Goal: Task Accomplishment & Management: Use online tool/utility

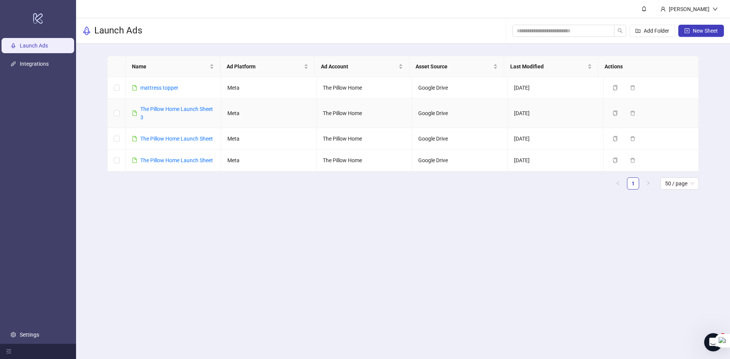
click at [169, 113] on div "The Pillow Home Launch Sheet 3" at bounding box center [177, 113] width 75 height 17
click at [162, 106] on link "The Pillow Home Launch Sheet 3" at bounding box center [176, 113] width 73 height 14
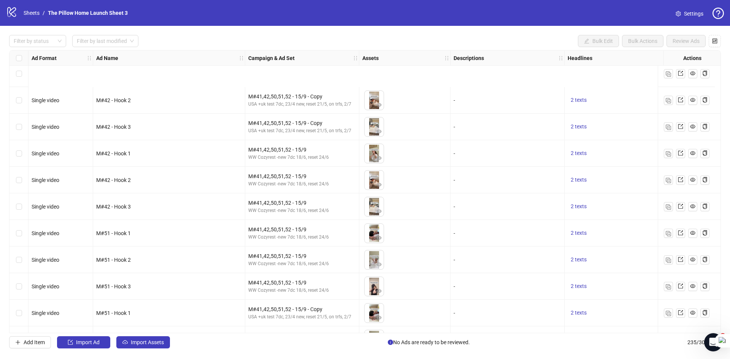
scroll to position [5989, 0]
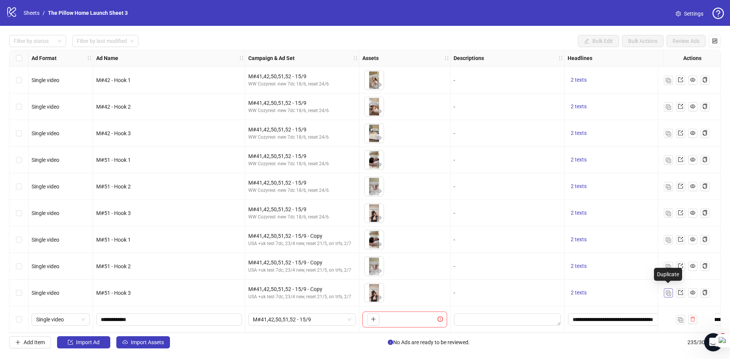
click at [667, 289] on button "button" at bounding box center [668, 293] width 9 height 9
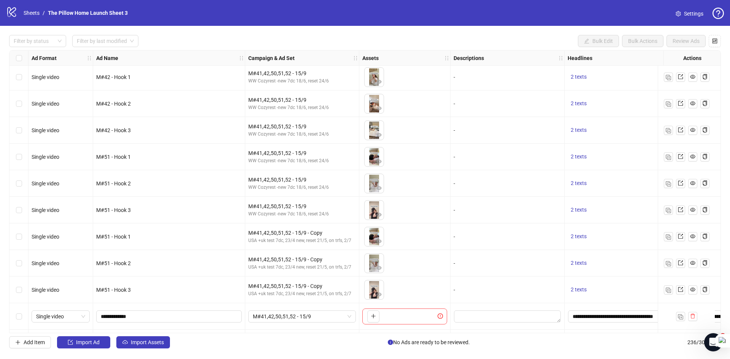
scroll to position [6016, 0]
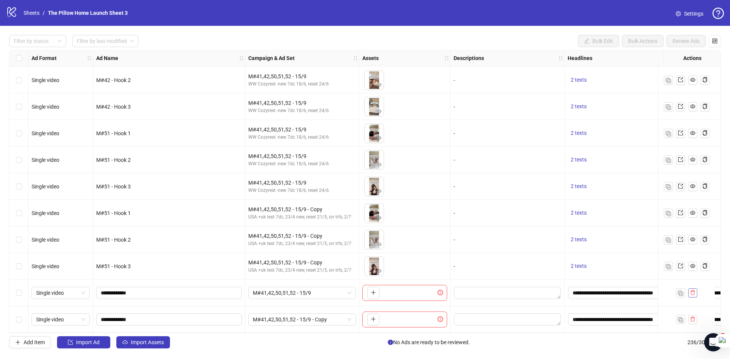
click at [692, 290] on icon "delete" at bounding box center [692, 292] width 5 height 5
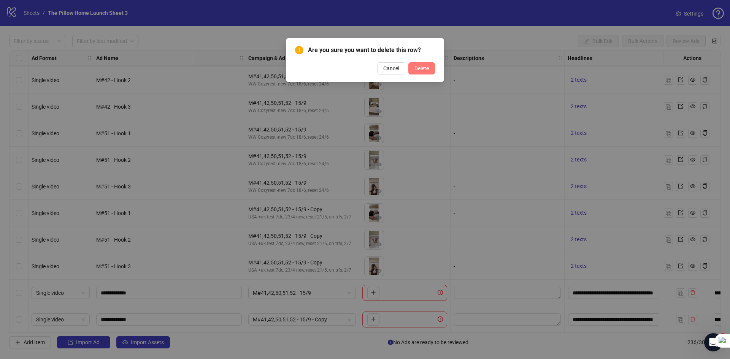
click at [424, 65] on span "Delete" at bounding box center [421, 68] width 14 height 6
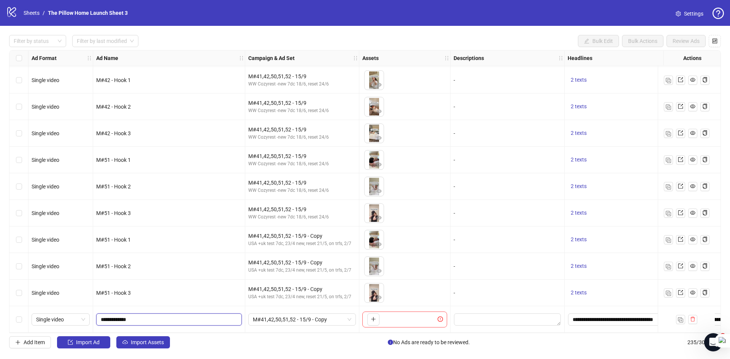
click at [113, 316] on input "**********" at bounding box center [168, 320] width 135 height 8
type input "**********"
click at [273, 314] on span "M#41,42,50,51,52 - 15/9 - Copy" at bounding box center [302, 319] width 98 height 11
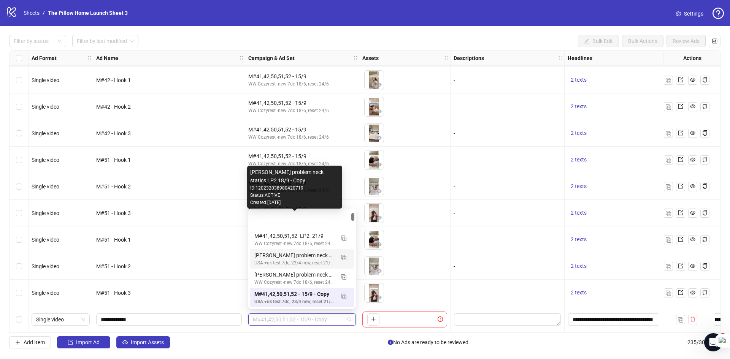
scroll to position [76, 0]
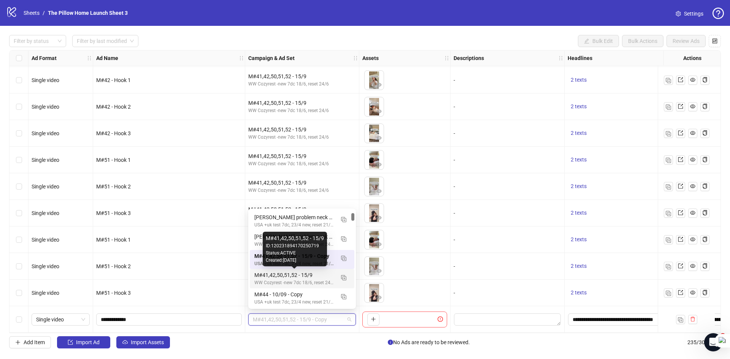
click at [284, 278] on div "M#41,42,50,51,52 - 15/9" at bounding box center [294, 275] width 80 height 8
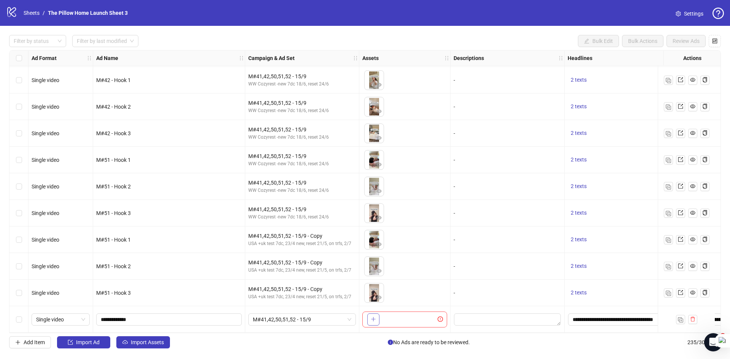
click at [367, 317] on button "button" at bounding box center [373, 320] width 12 height 12
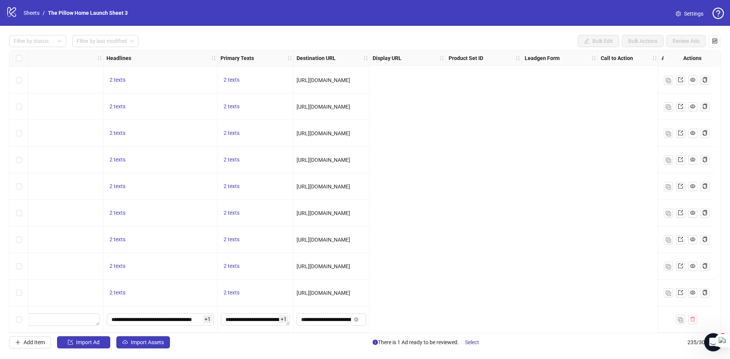
scroll to position [5989, 0]
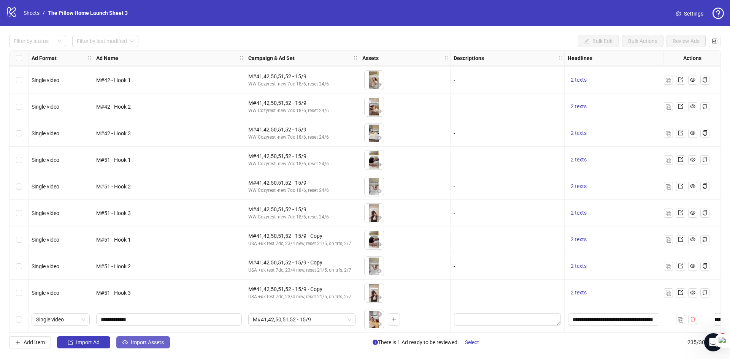
click at [126, 343] on icon "cloud-upload" at bounding box center [124, 342] width 5 height 5
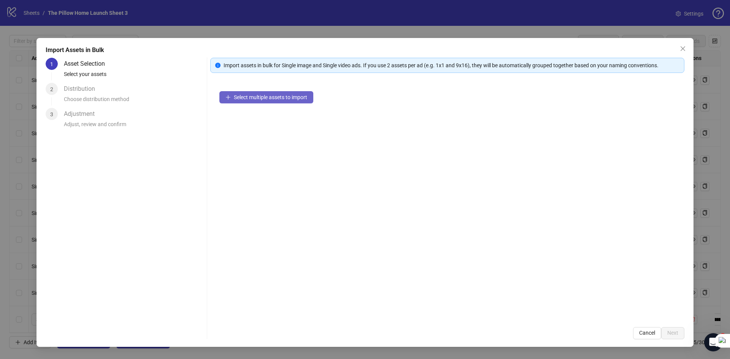
click at [269, 100] on span "Select multiple assets to import" at bounding box center [270, 97] width 73 height 6
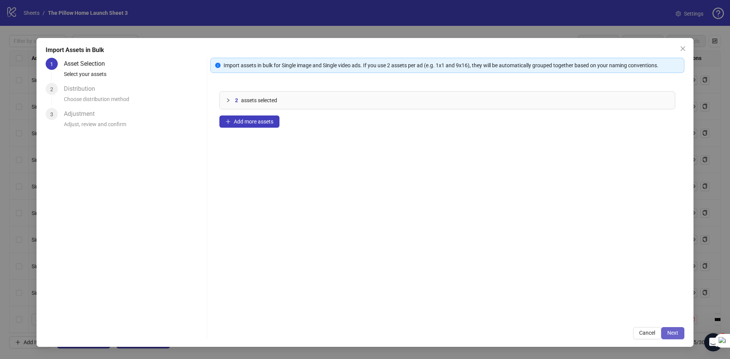
click at [677, 336] on span "Next" at bounding box center [672, 333] width 11 height 6
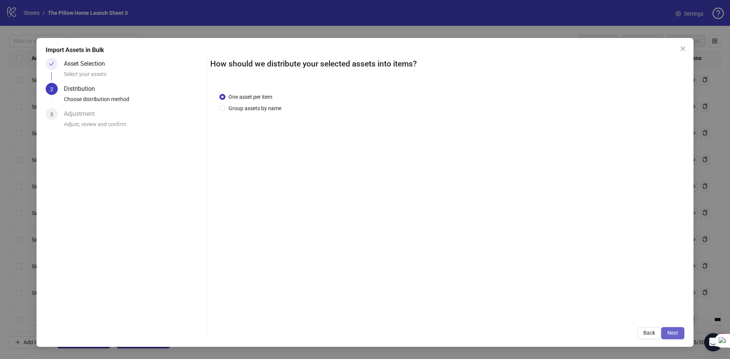
click at [678, 336] on button "Next" at bounding box center [672, 333] width 23 height 12
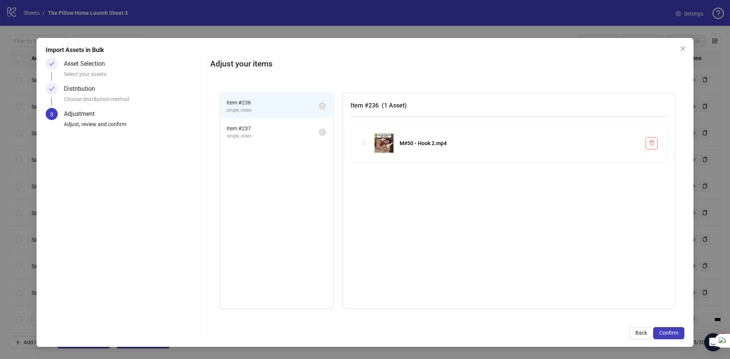
click at [678, 336] on button "Confirm" at bounding box center [668, 333] width 31 height 12
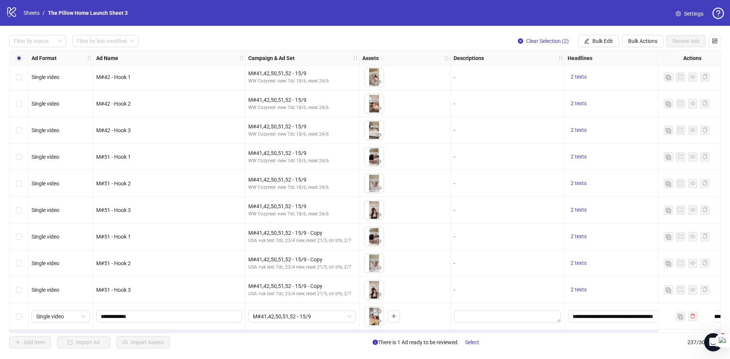
scroll to position [6043, 0]
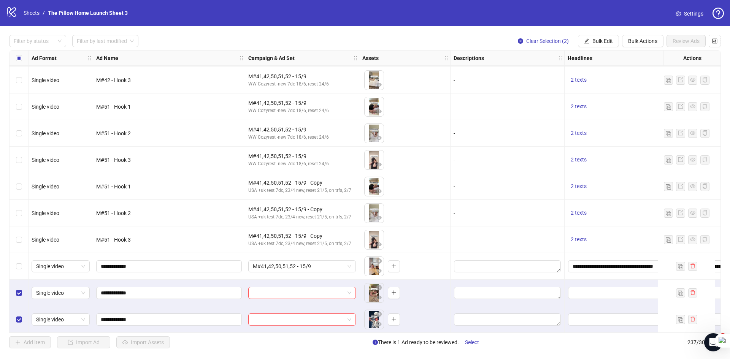
click at [24, 262] on div "Select row 235" at bounding box center [19, 266] width 19 height 27
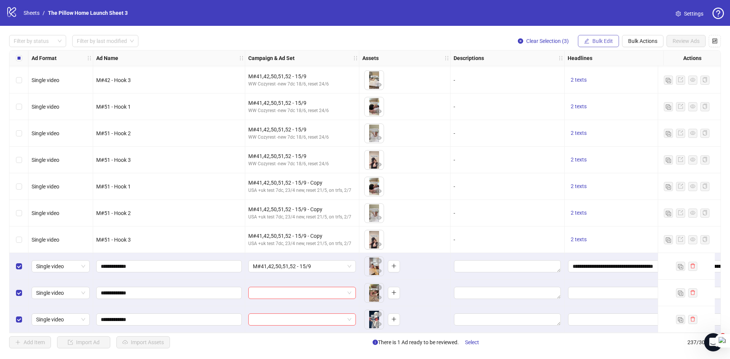
click at [612, 38] on span "Bulk Edit" at bounding box center [602, 41] width 21 height 6
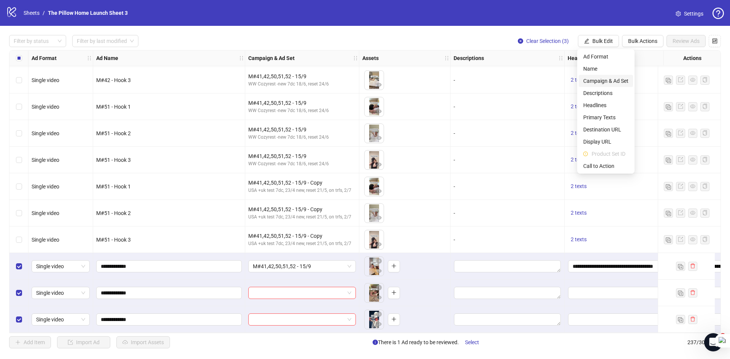
click at [611, 84] on span "Campaign & Ad Set" at bounding box center [605, 81] width 45 height 8
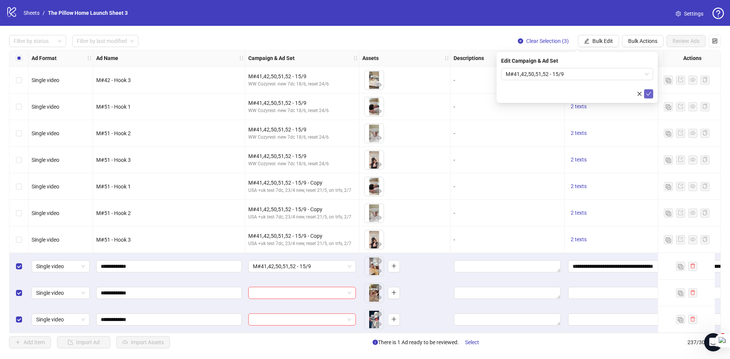
click at [648, 95] on icon "check" at bounding box center [648, 94] width 5 height 4
click at [603, 42] on span "Bulk Edit" at bounding box center [602, 41] width 21 height 6
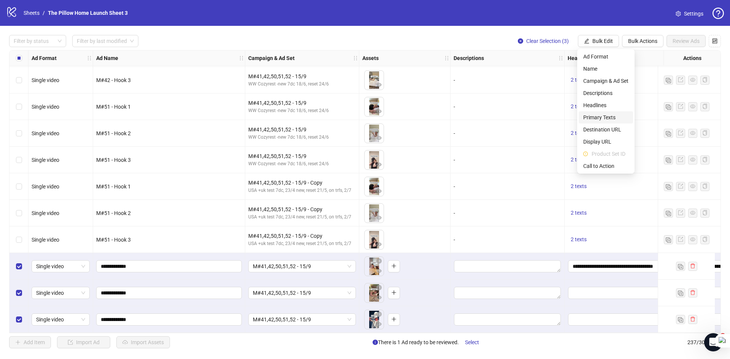
click at [595, 116] on span "Primary Texts" at bounding box center [605, 117] width 45 height 8
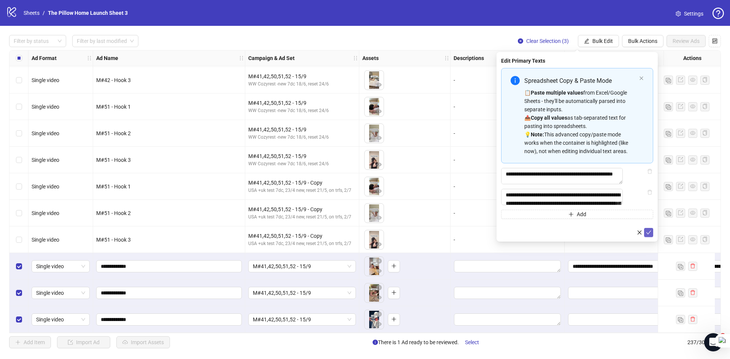
click at [648, 235] on icon "check" at bounding box center [648, 233] width 5 height 4
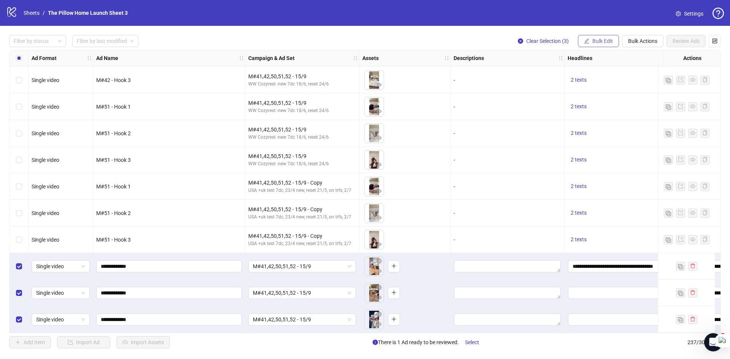
click at [602, 41] on span "Bulk Edit" at bounding box center [602, 41] width 21 height 6
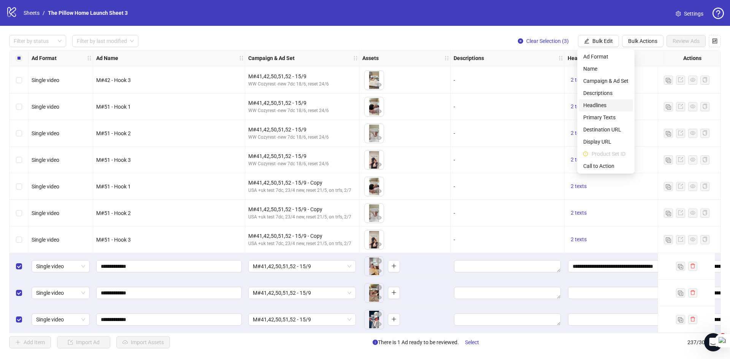
click at [595, 104] on span "Headlines" at bounding box center [605, 105] width 45 height 8
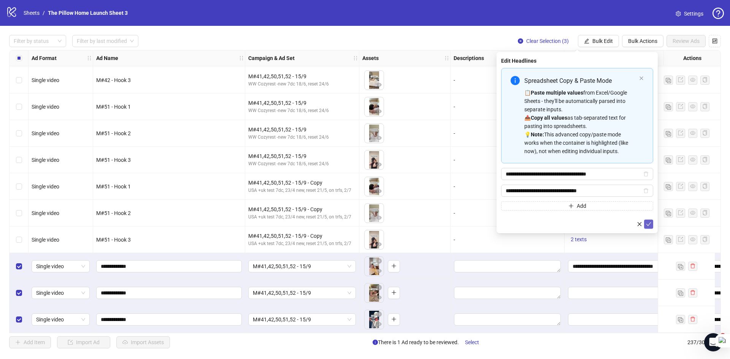
click at [652, 227] on button "submit" at bounding box center [648, 224] width 9 height 9
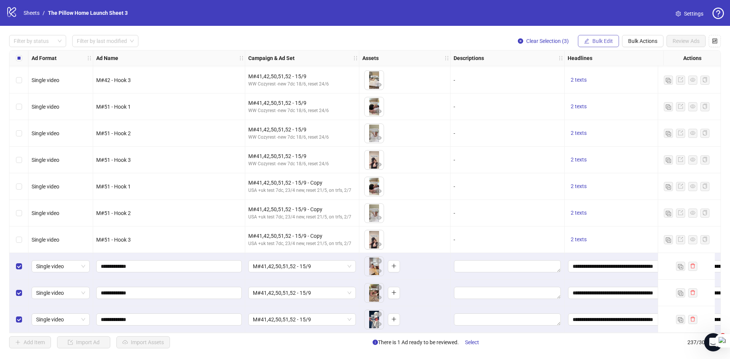
click at [604, 43] on span "Bulk Edit" at bounding box center [602, 41] width 21 height 6
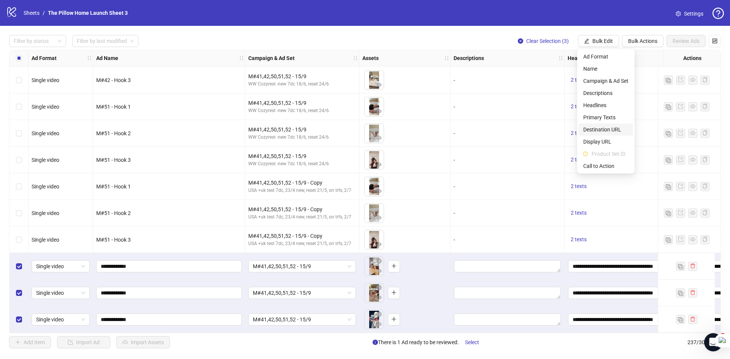
click at [607, 127] on span "Destination URL" at bounding box center [605, 129] width 45 height 8
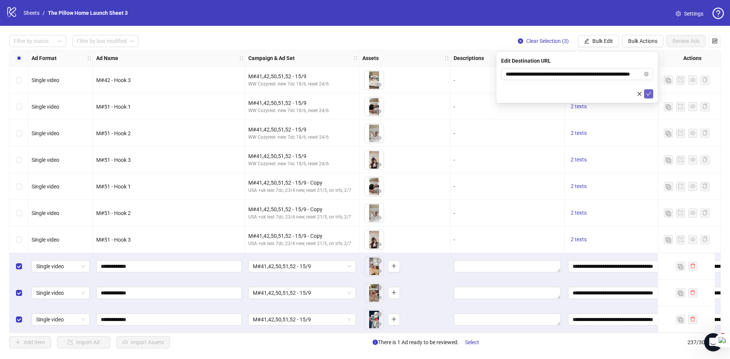
click at [650, 91] on icon "check" at bounding box center [648, 93] width 5 height 5
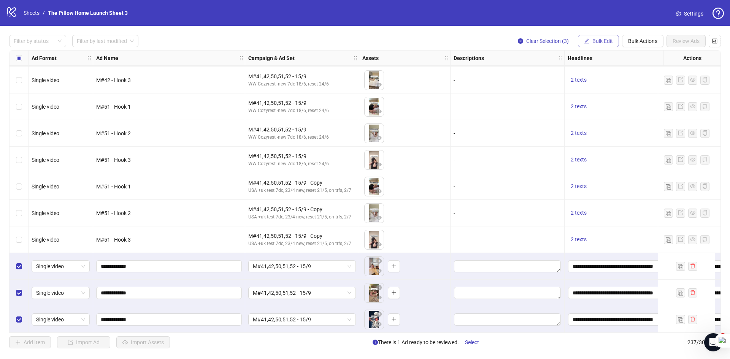
click at [610, 42] on span "Bulk Edit" at bounding box center [602, 41] width 21 height 6
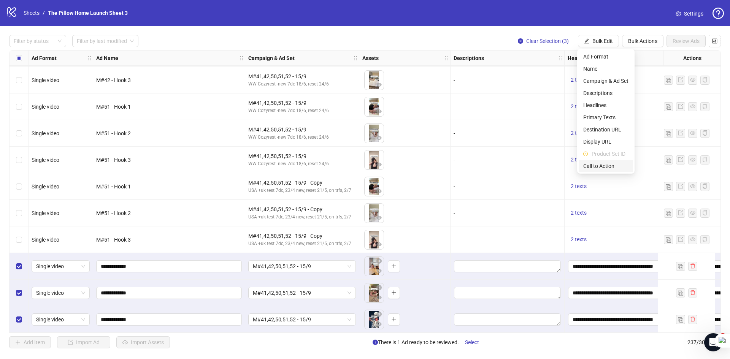
click at [602, 169] on span "Call to Action" at bounding box center [605, 166] width 45 height 8
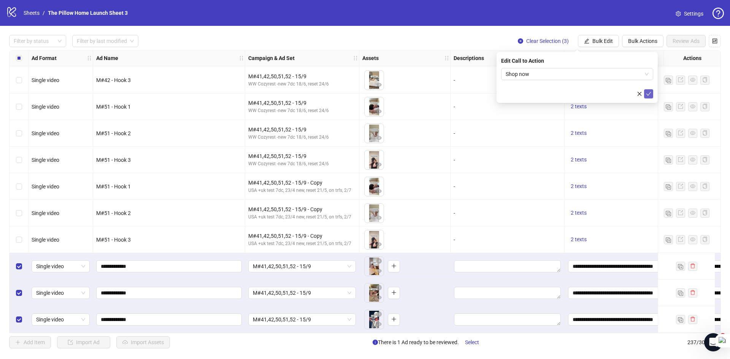
click at [651, 90] on button "submit" at bounding box center [648, 93] width 9 height 9
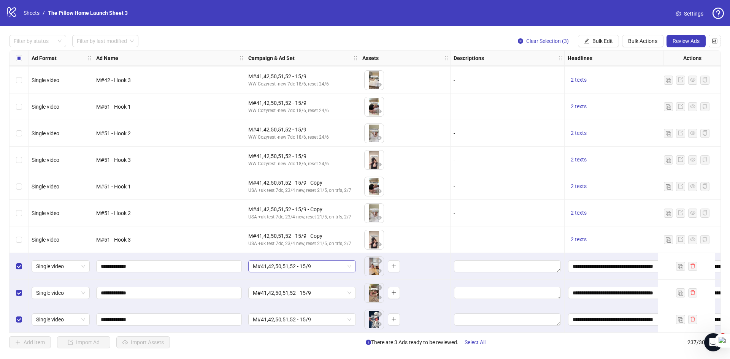
click at [335, 265] on span "M#41,42,50,51,52 - 15/9" at bounding box center [302, 266] width 98 height 11
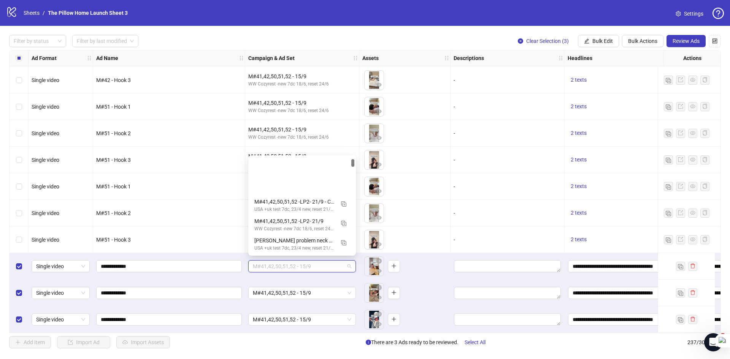
scroll to position [58, 0]
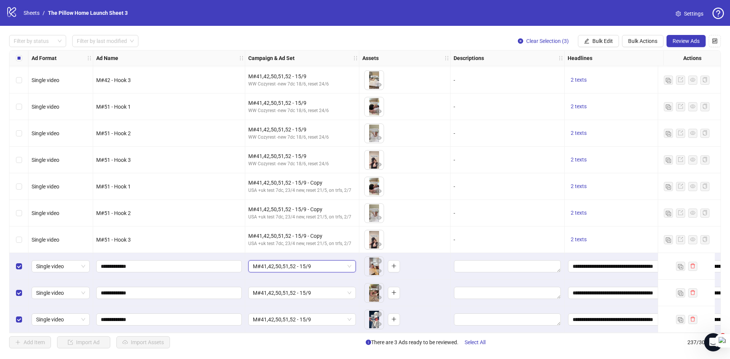
click at [318, 268] on span "M#41,42,50,51,52 - 15/9" at bounding box center [302, 266] width 98 height 11
click at [588, 266] on input "**********" at bounding box center [621, 266] width 107 height 12
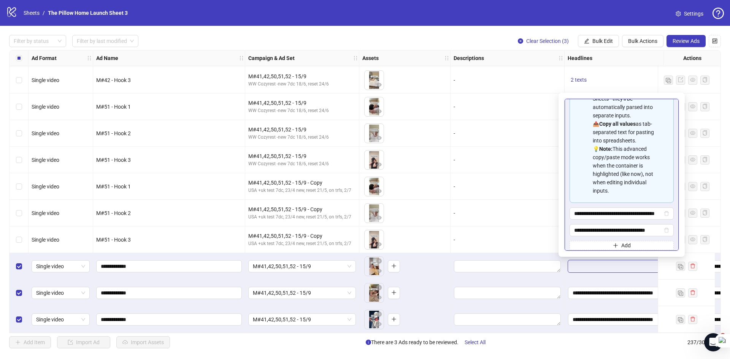
scroll to position [77, 0]
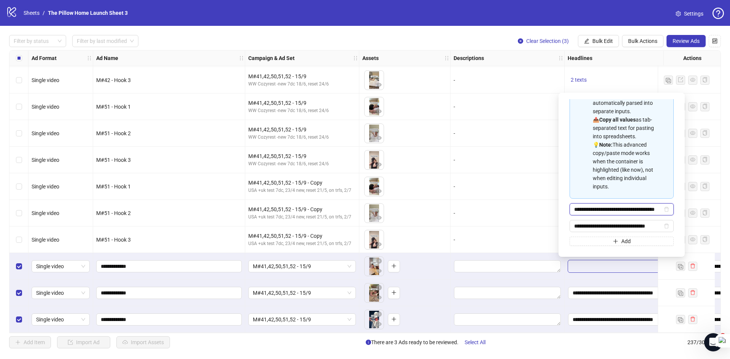
click at [604, 211] on input "**********" at bounding box center [618, 209] width 88 height 8
click at [622, 208] on input "**********" at bounding box center [618, 209] width 88 height 8
click at [592, 209] on input "**********" at bounding box center [618, 209] width 88 height 8
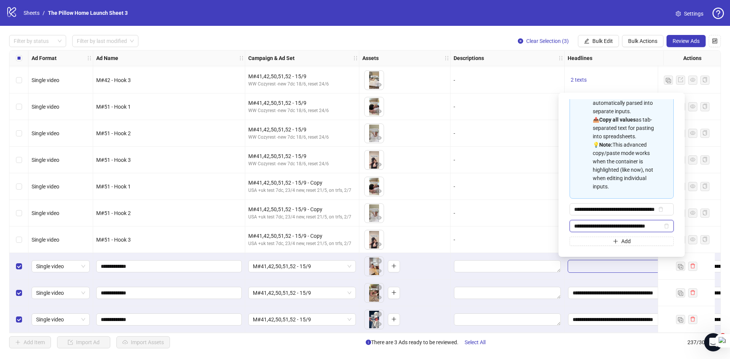
scroll to position [0, 0]
click at [606, 225] on input "**********" at bounding box center [618, 226] width 88 height 8
click at [516, 295] on textarea "Edit values" at bounding box center [507, 293] width 107 height 12
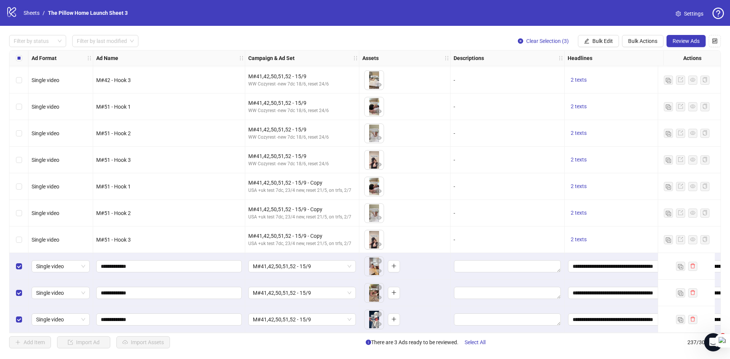
scroll to position [6043, 175]
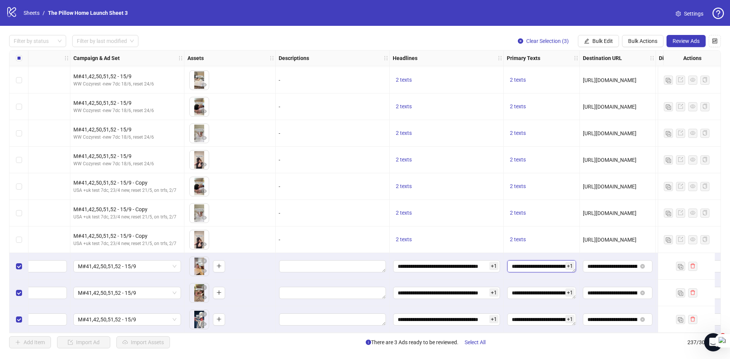
click at [534, 260] on textarea "Edit values" at bounding box center [541, 266] width 69 height 12
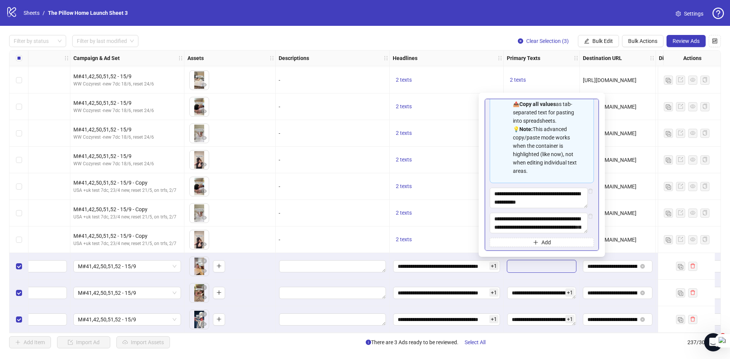
scroll to position [94, 0]
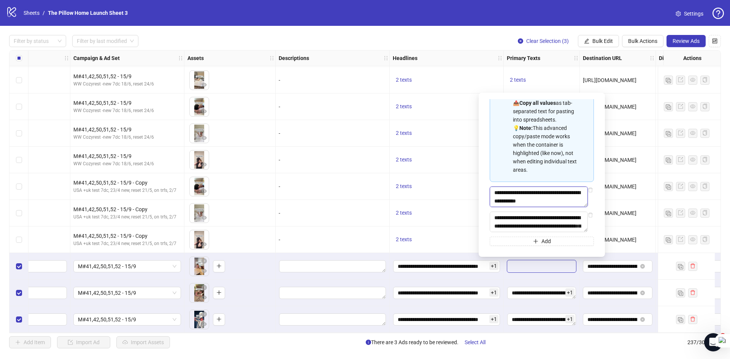
click at [535, 195] on textarea "Multi-text input container - paste or copy values" at bounding box center [539, 197] width 98 height 21
click at [436, 271] on div "**********" at bounding box center [447, 266] width 114 height 27
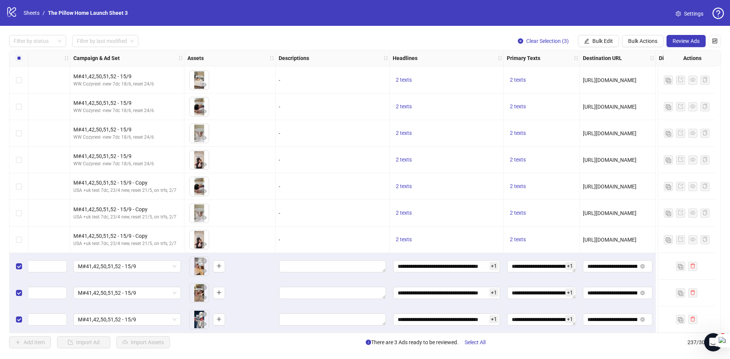
scroll to position [6043, 0]
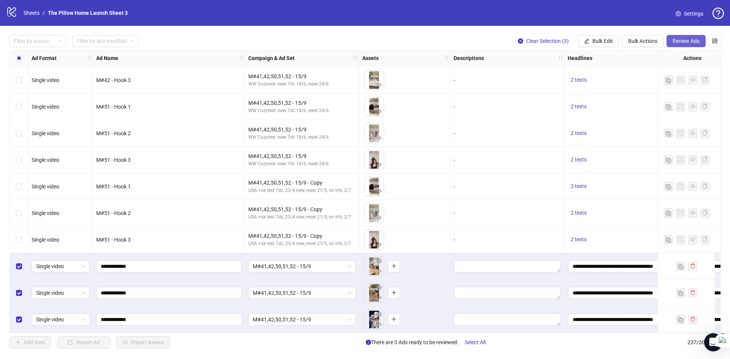
click at [681, 38] on span "Review Ads" at bounding box center [686, 41] width 27 height 6
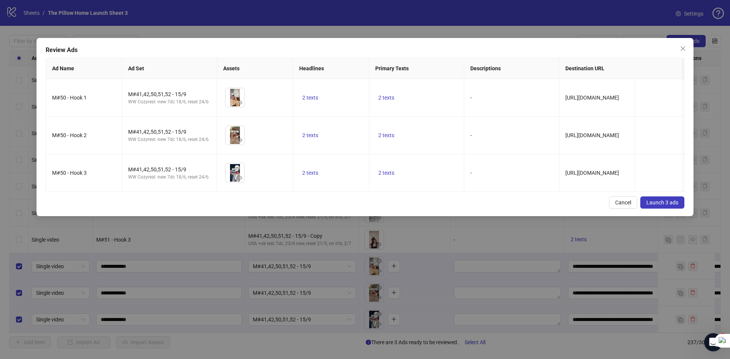
click at [646, 206] on button "Launch 3 ads" at bounding box center [662, 203] width 44 height 12
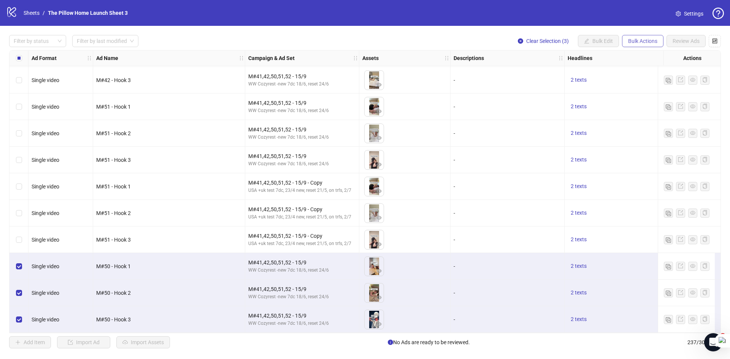
click at [638, 39] on span "Bulk Actions" at bounding box center [642, 41] width 29 height 6
click at [646, 83] on span "Duplicate with assets" at bounding box center [653, 81] width 52 height 8
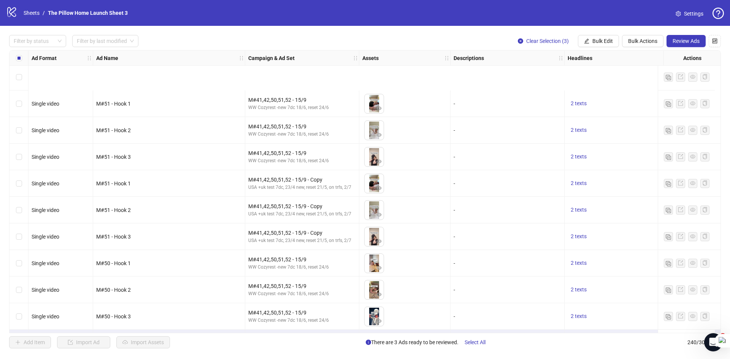
scroll to position [6123, 0]
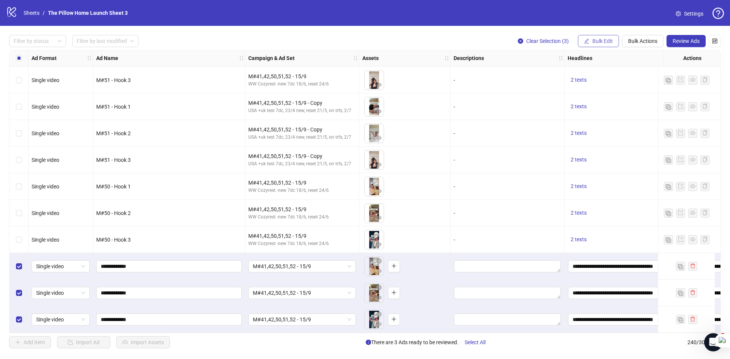
click at [599, 46] on button "Bulk Edit" at bounding box center [598, 41] width 41 height 12
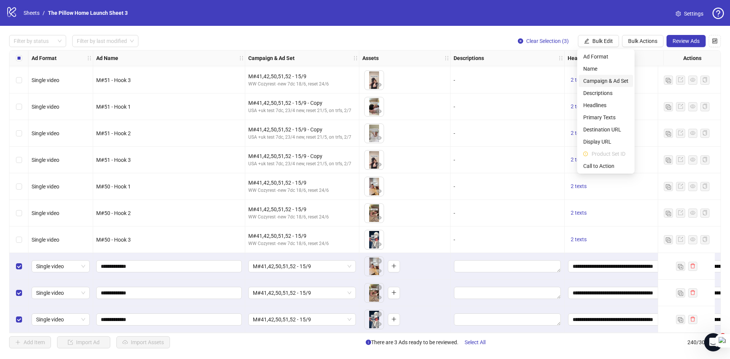
click at [597, 79] on span "Campaign & Ad Set" at bounding box center [605, 81] width 45 height 8
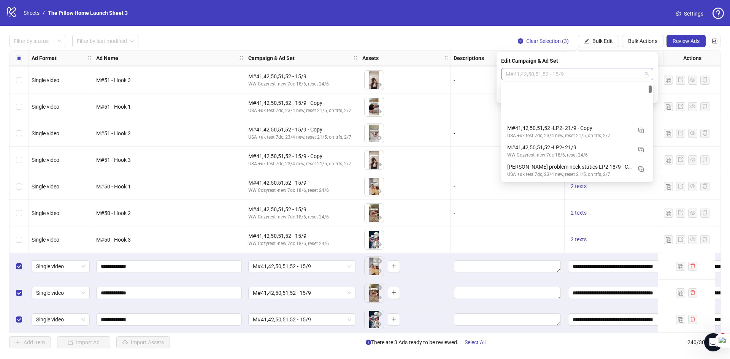
click at [568, 76] on span "M#41,42,50,51,52 - 15/9" at bounding box center [577, 73] width 143 height 11
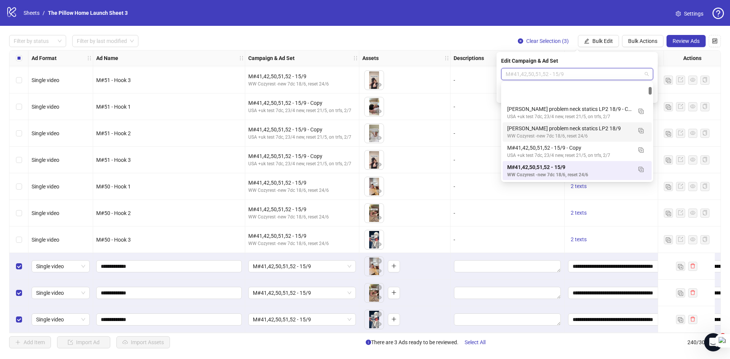
scroll to position [96, 0]
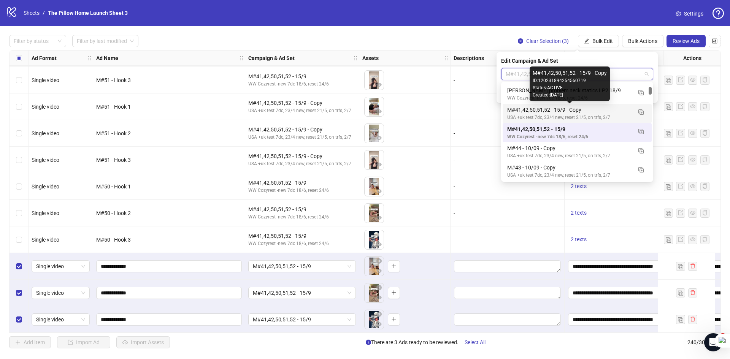
click at [610, 111] on div "M#41,42,50,51,52 - 15/9 - Copy" at bounding box center [569, 110] width 125 height 8
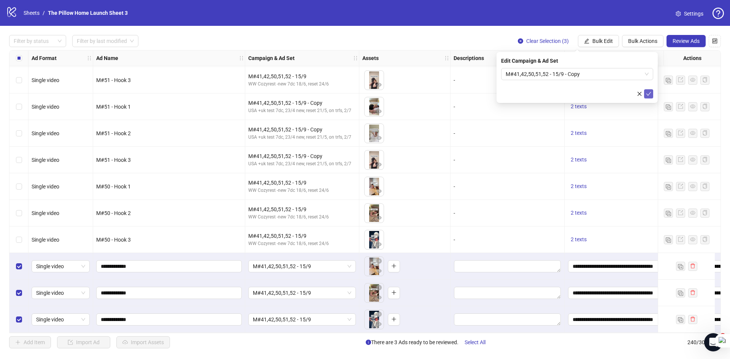
click at [646, 94] on icon "check" at bounding box center [648, 93] width 5 height 5
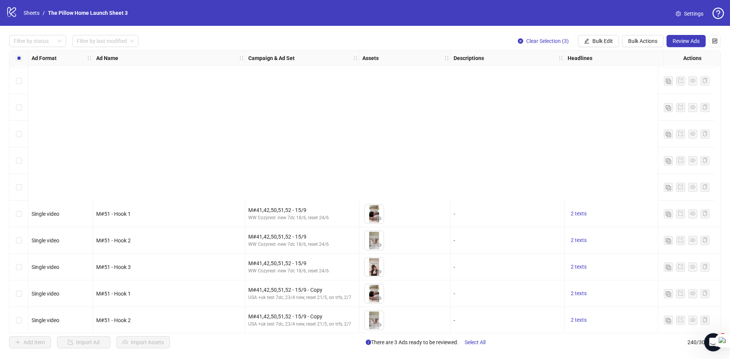
scroll to position [6123, 0]
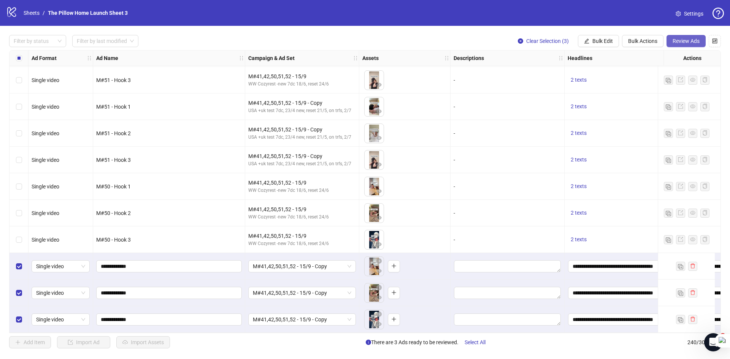
click at [681, 44] on span "Review Ads" at bounding box center [686, 41] width 27 height 6
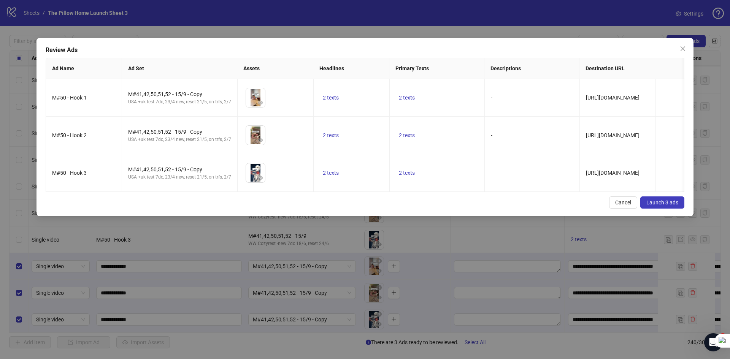
click at [651, 206] on span "Launch 3 ads" at bounding box center [662, 203] width 32 height 6
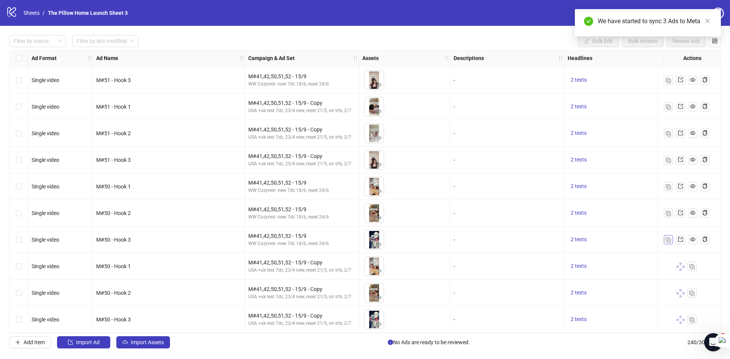
click at [666, 238] on img "button" at bounding box center [668, 240] width 5 height 5
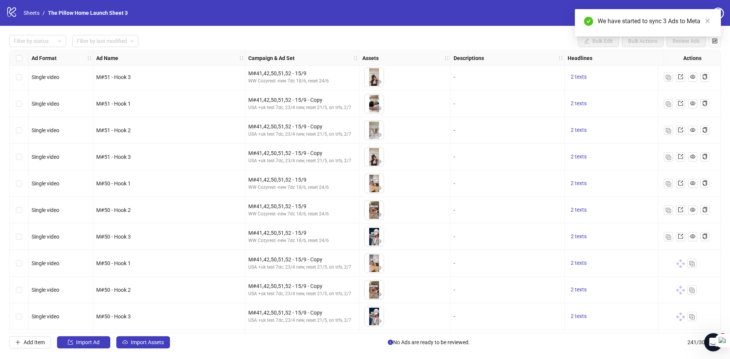
scroll to position [6149, 0]
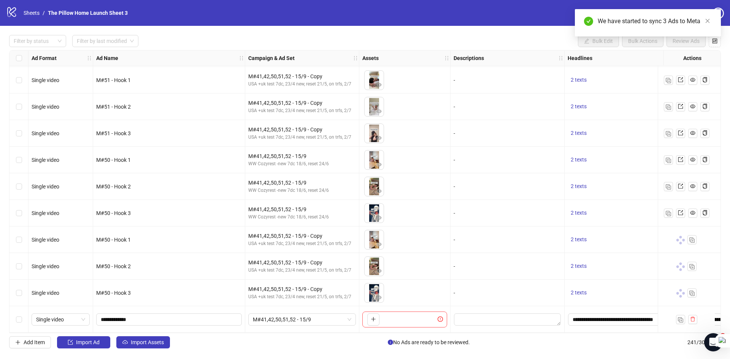
click at [338, 321] on div "Ad Format Ad Name Campaign & Ad Set Assets Descriptions Headlines Primary Texts…" at bounding box center [365, 191] width 712 height 283
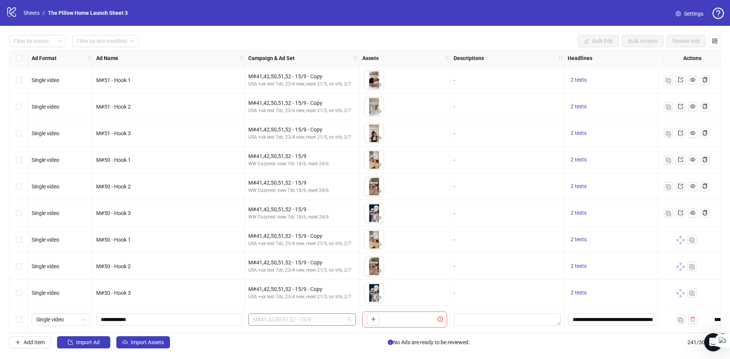
click at [338, 321] on span "M#41,42,50,51,52 - 15/9" at bounding box center [302, 319] width 98 height 11
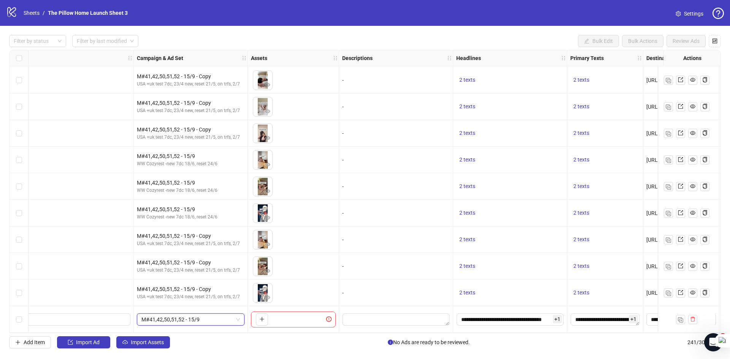
scroll to position [6149, 124]
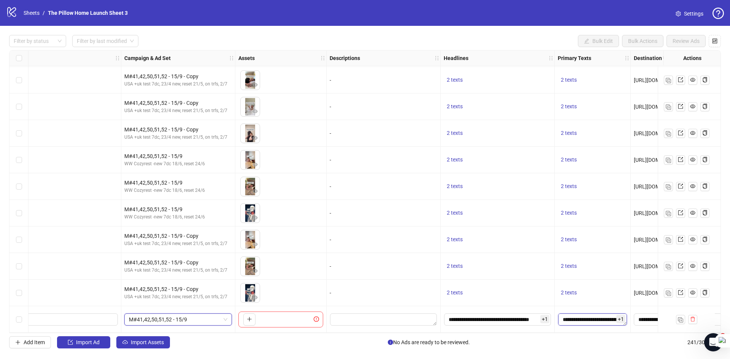
click at [581, 317] on textarea "Edit values" at bounding box center [592, 320] width 69 height 12
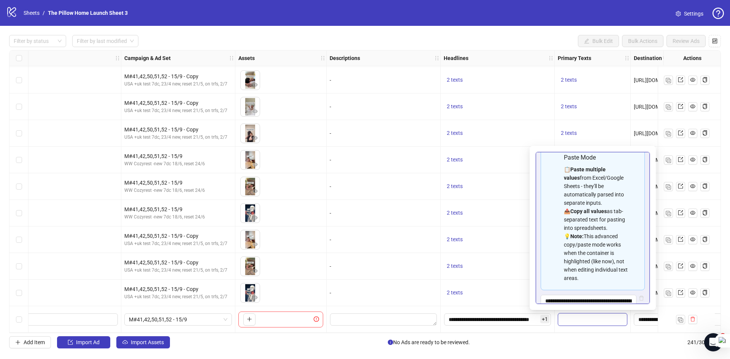
scroll to position [94, 0]
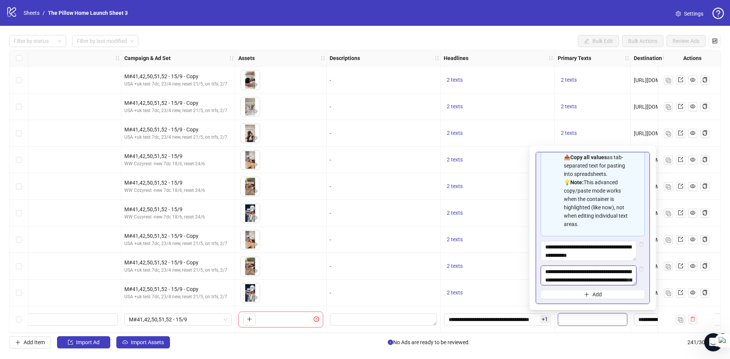
click at [595, 278] on textarea "**********" at bounding box center [589, 276] width 96 height 20
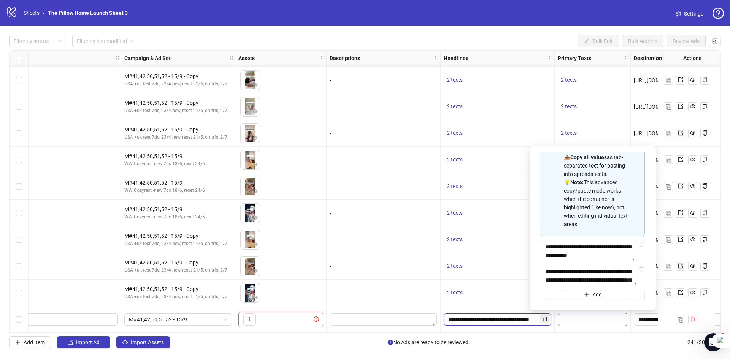
click at [493, 322] on input "**********" at bounding box center [497, 320] width 107 height 12
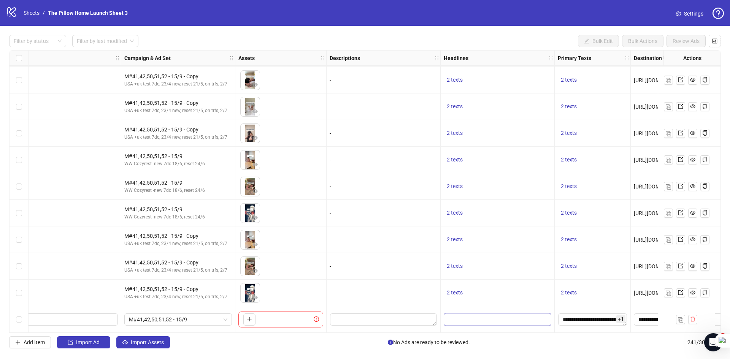
scroll to position [77, 0]
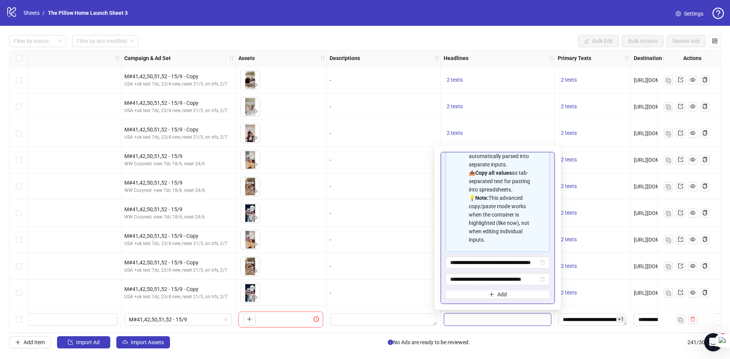
click at [346, 280] on div "-" at bounding box center [384, 293] width 114 height 27
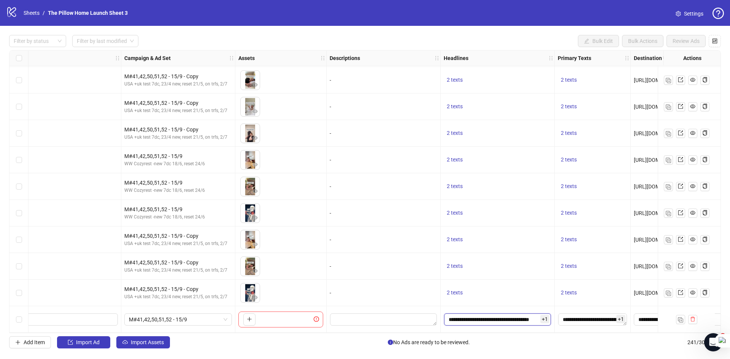
click at [459, 314] on input "**********" at bounding box center [497, 320] width 107 height 12
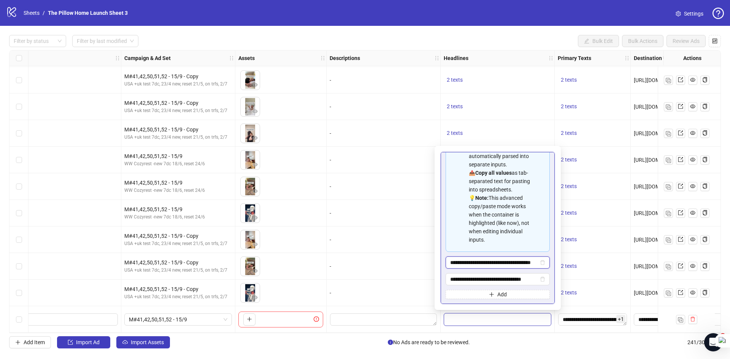
click at [471, 265] on input "**********" at bounding box center [494, 263] width 88 height 8
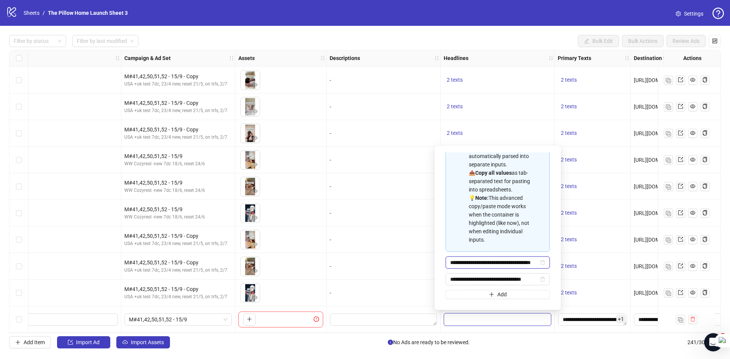
click at [471, 265] on input "**********" at bounding box center [494, 263] width 88 height 8
click at [461, 278] on input "**********" at bounding box center [494, 279] width 88 height 8
